Goal: Transaction & Acquisition: Purchase product/service

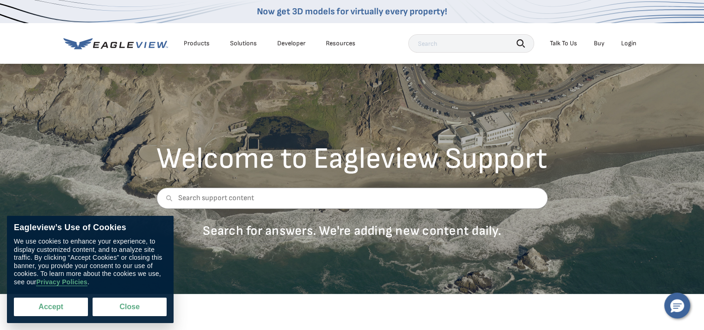
click at [52, 308] on button "Accept" at bounding box center [51, 307] width 74 height 19
checkbox input "true"
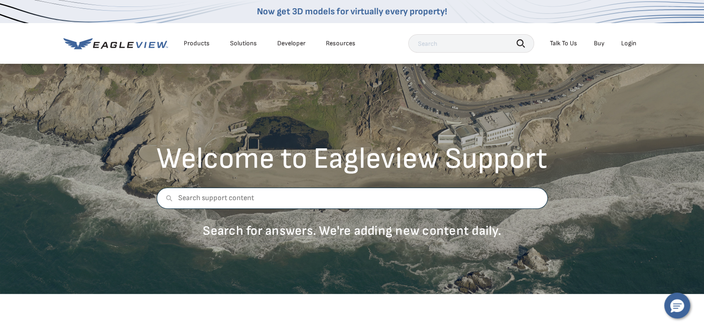
click at [266, 197] on input "text" at bounding box center [351, 198] width 391 height 21
type input "log in"
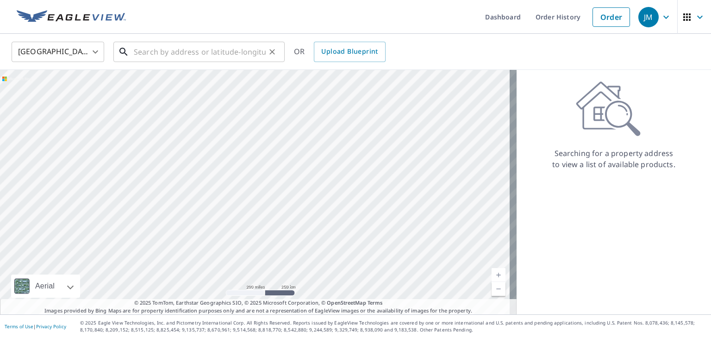
click at [143, 52] on input "text" at bounding box center [200, 52] width 132 height 26
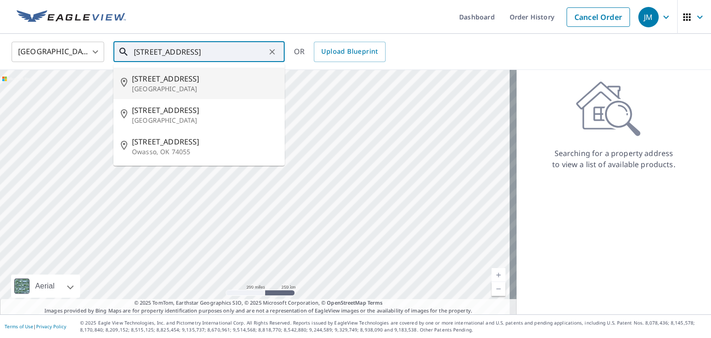
click at [155, 88] on p "[GEOGRAPHIC_DATA]" at bounding box center [204, 88] width 145 height 9
type input "[STREET_ADDRESS]"
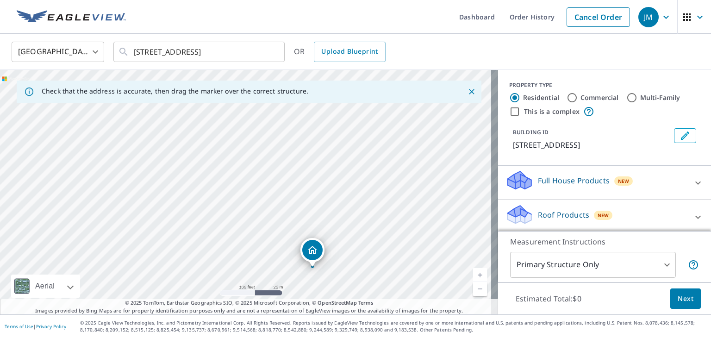
click at [313, 267] on div at bounding box center [312, 267] width 4 height 4
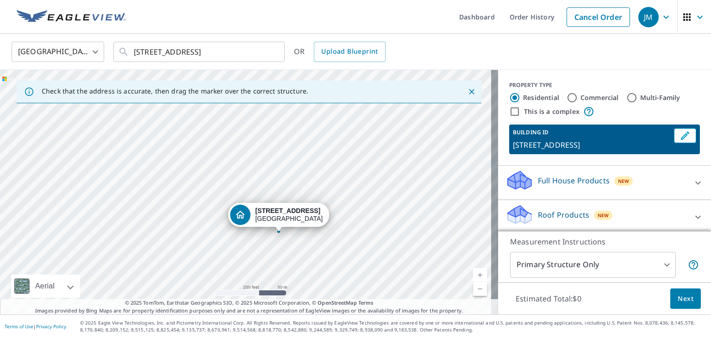
click at [279, 230] on div "Dropped pin, building 1, Residential property, 14005 NE 88th St Vancouver, WA 9…" at bounding box center [279, 226] width 12 height 9
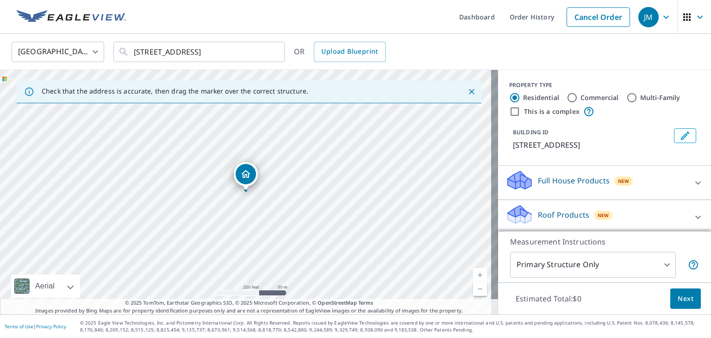
click at [246, 194] on div "[STREET_ADDRESS]" at bounding box center [249, 192] width 498 height 244
click at [692, 216] on icon at bounding box center [697, 216] width 11 height 11
click at [584, 218] on div "Roof Products New" at bounding box center [595, 217] width 181 height 26
click at [558, 213] on p "Roof Products" at bounding box center [563, 214] width 51 height 11
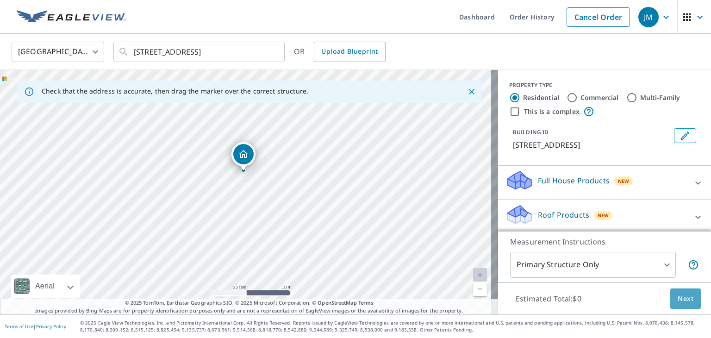
click at [678, 297] on span "Next" at bounding box center [685, 299] width 16 height 12
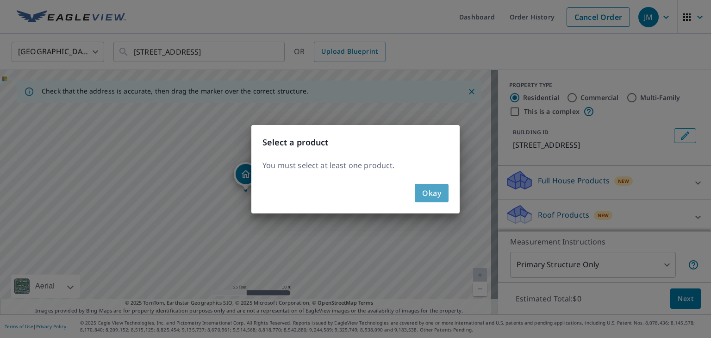
click at [426, 193] on span "Okay" at bounding box center [431, 192] width 19 height 13
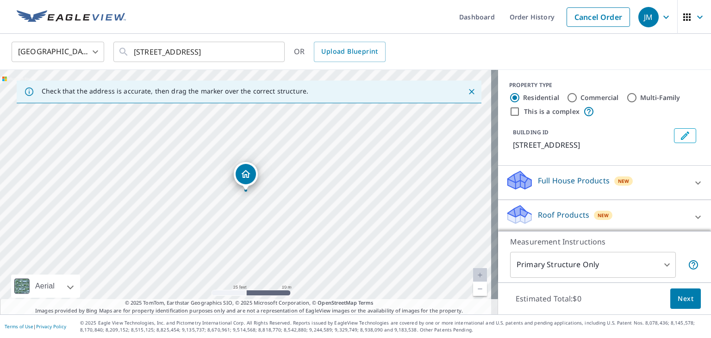
click at [566, 217] on p "Roof Products" at bounding box center [563, 214] width 51 height 11
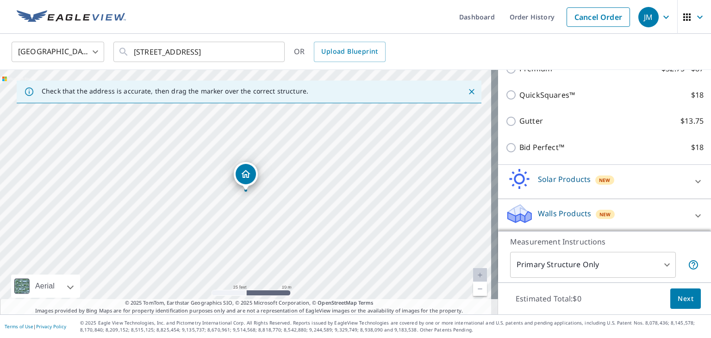
scroll to position [176, 0]
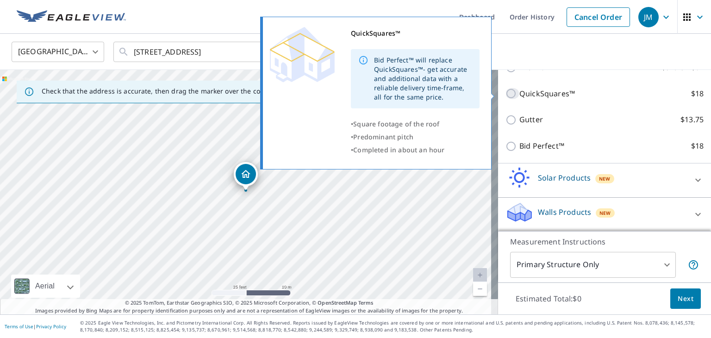
click at [505, 93] on input "QuickSquares™ $18" at bounding box center [512, 93] width 14 height 11
checkbox input "true"
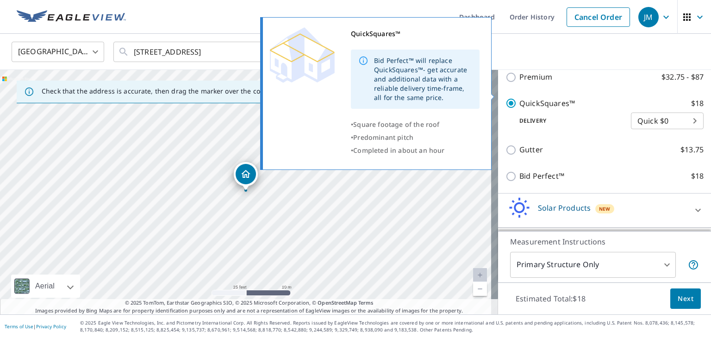
scroll to position [185, 0]
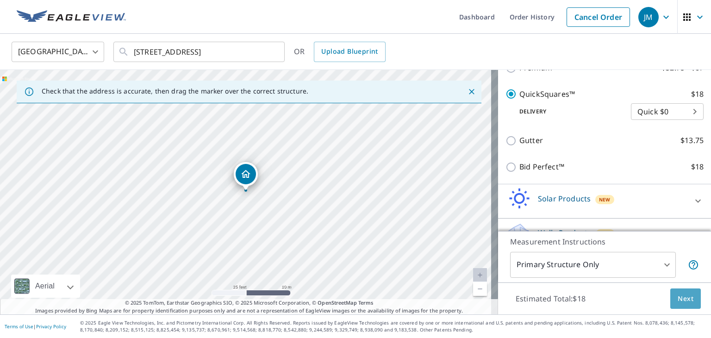
click at [670, 300] on button "Next" at bounding box center [685, 298] width 31 height 21
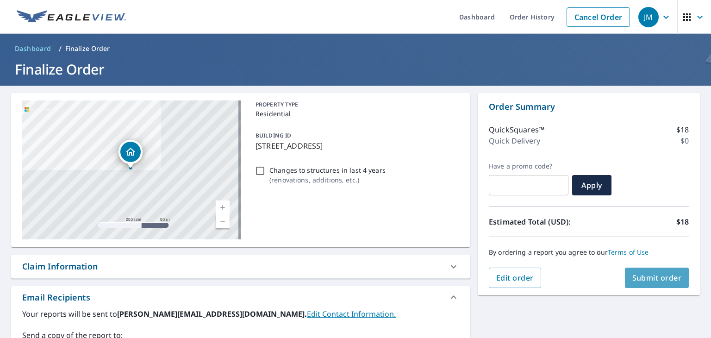
click at [639, 275] on span "Submit order" at bounding box center [657, 278] width 50 height 10
